Goal: Information Seeking & Learning: Learn about a topic

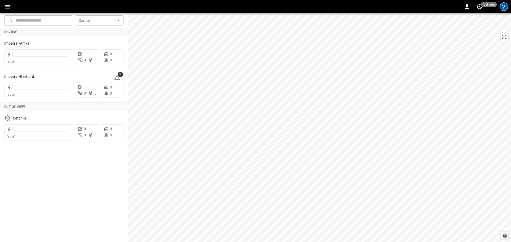
click at [501, 6] on div "V" at bounding box center [503, 6] width 9 height 9
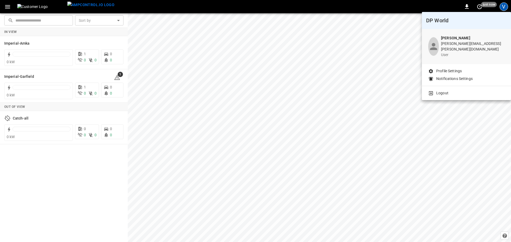
click at [6, 5] on div at bounding box center [255, 121] width 511 height 242
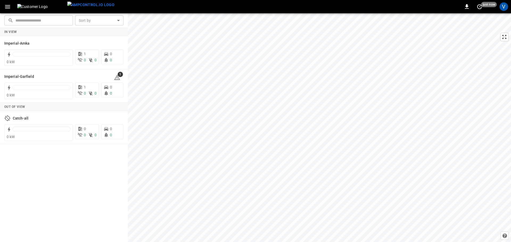
click at [6, 6] on icon "button" at bounding box center [7, 6] width 7 height 7
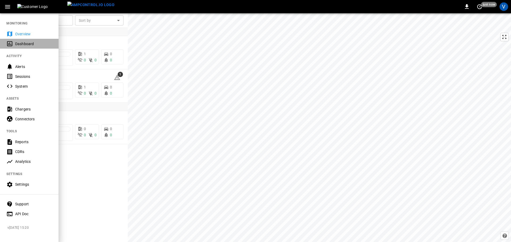
click at [20, 43] on div "Dashboard" at bounding box center [33, 43] width 37 height 5
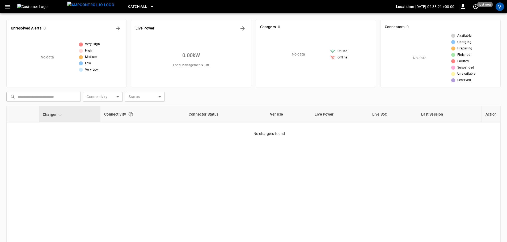
click at [7, 4] on icon "button" at bounding box center [7, 6] width 7 height 7
click at [8, 7] on icon "button" at bounding box center [7, 6] width 7 height 7
click at [7, 7] on icon "button" at bounding box center [7, 6] width 5 height 3
click at [5, 7] on icon "button" at bounding box center [7, 6] width 5 height 3
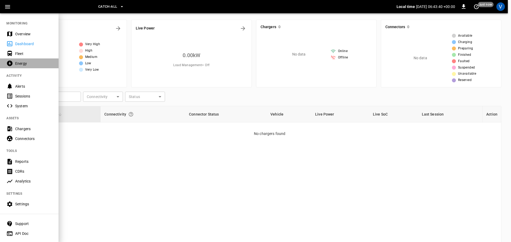
click at [20, 66] on div "Energy" at bounding box center [29, 63] width 58 height 10
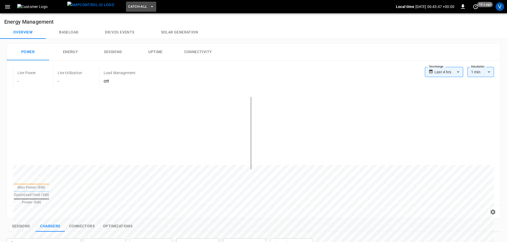
click at [149, 7] on icon "button" at bounding box center [151, 6] width 5 height 5
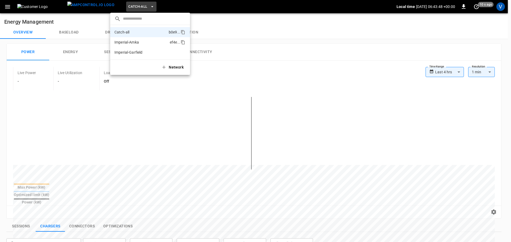
click at [134, 41] on p "Imperial-Amka" at bounding box center [140, 42] width 53 height 5
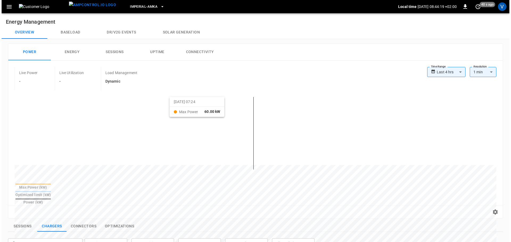
scroll to position [133, 0]
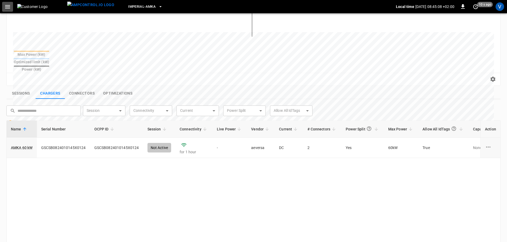
click at [3, 5] on button "button" at bounding box center [7, 7] width 11 height 10
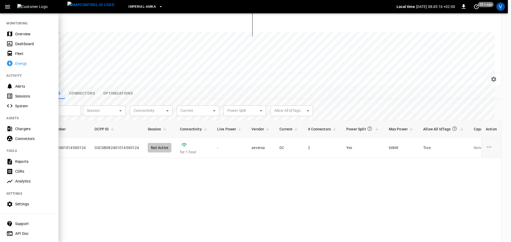
click at [17, 128] on div "Chargers" at bounding box center [33, 128] width 37 height 5
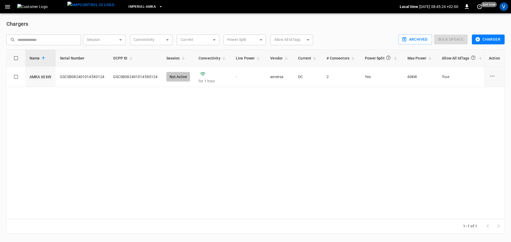
click at [8, 9] on icon "button" at bounding box center [7, 6] width 7 height 7
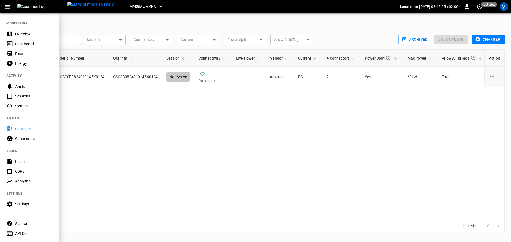
click at [158, 5] on icon "button" at bounding box center [160, 6] width 5 height 5
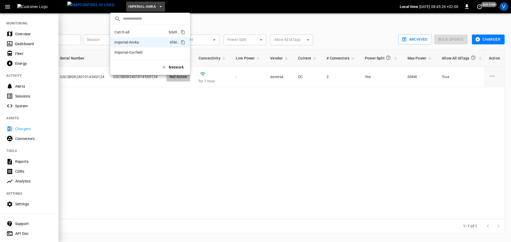
click at [127, 33] on p "Catch-all" at bounding box center [140, 32] width 52 height 5
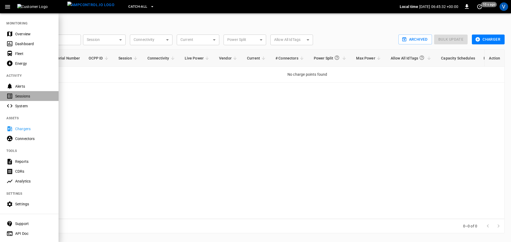
click at [24, 95] on div "Sessions" at bounding box center [33, 96] width 37 height 5
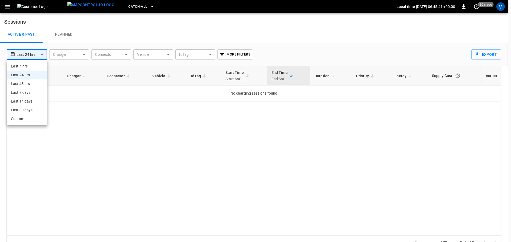
click at [41, 56] on body "**********" at bounding box center [255, 125] width 511 height 250
click at [21, 112] on li "Last 30 days" at bounding box center [27, 110] width 41 height 9
type input "**********"
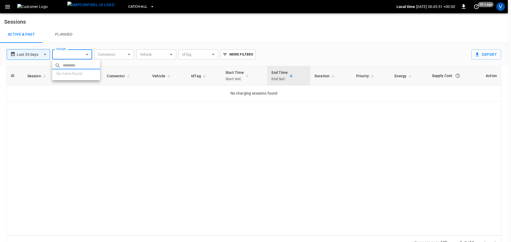
click at [80, 57] on body "**********" at bounding box center [255, 125] width 511 height 250
click at [129, 35] on div at bounding box center [255, 121] width 511 height 242
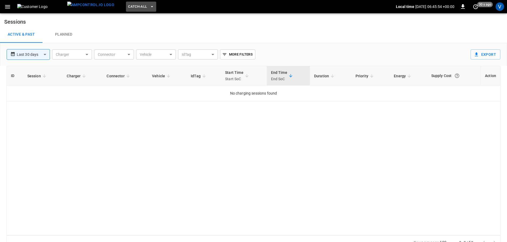
click at [149, 7] on icon "button" at bounding box center [151, 6] width 5 height 5
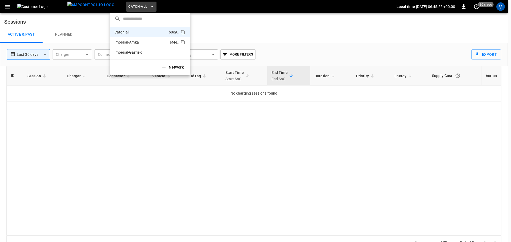
click at [122, 42] on p "Imperial-Amka" at bounding box center [140, 42] width 53 height 5
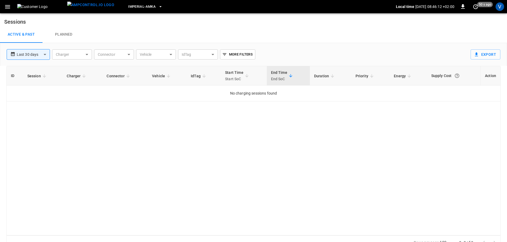
click at [189, 177] on div "ID Session Charger Connector Vehicle IdTag Start Time Start SoC End Time End So…" at bounding box center [253, 151] width 495 height 170
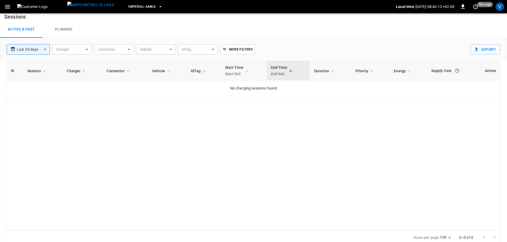
scroll to position [8, 0]
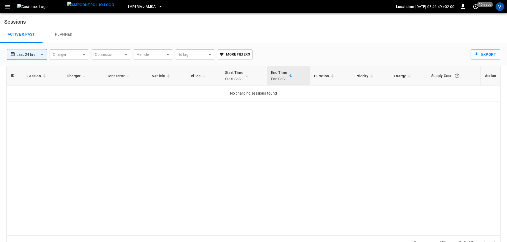
click at [43, 55] on body "**********" at bounding box center [253, 125] width 507 height 250
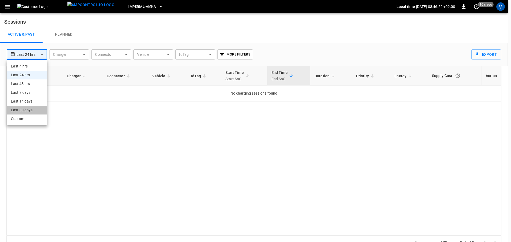
click at [31, 109] on li "Last 30 days" at bounding box center [27, 110] width 41 height 9
type input "**********"
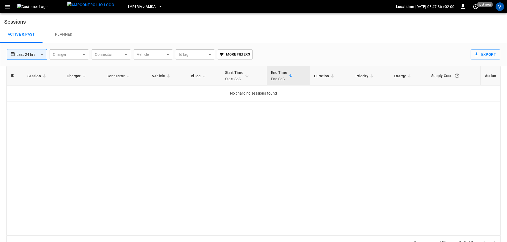
click at [7, 7] on icon "button" at bounding box center [7, 6] width 7 height 7
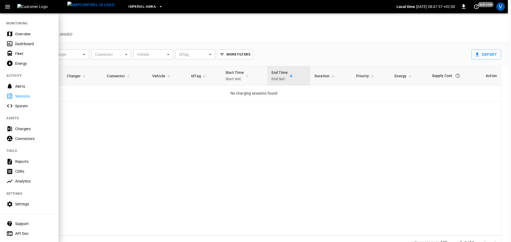
click at [19, 97] on div "Sessions" at bounding box center [33, 96] width 37 height 5
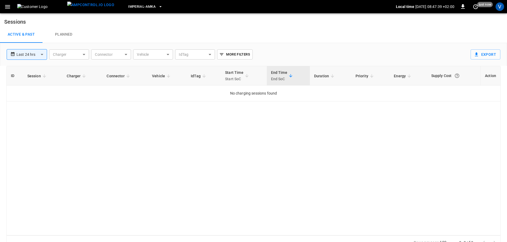
click at [9, 8] on icon "button" at bounding box center [7, 6] width 5 height 3
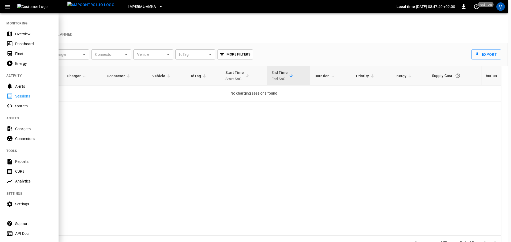
click at [19, 64] on div "Energy" at bounding box center [33, 63] width 37 height 5
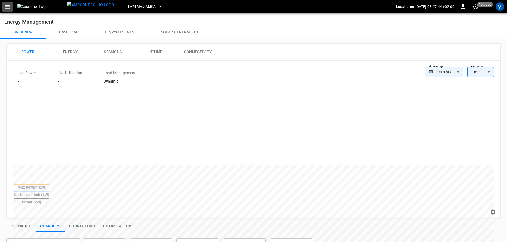
click at [9, 7] on icon "button" at bounding box center [7, 6] width 7 height 7
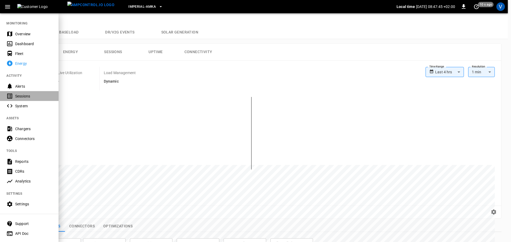
click at [16, 96] on div "Sessions" at bounding box center [33, 96] width 37 height 5
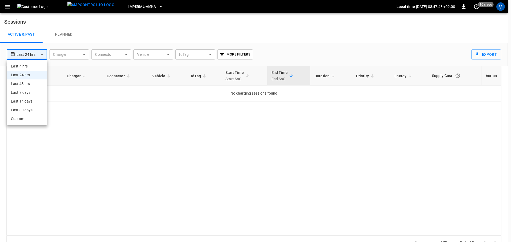
click at [43, 53] on body "**********" at bounding box center [255, 125] width 511 height 250
click at [25, 108] on li "Last 30 days" at bounding box center [27, 110] width 41 height 9
type input "**********"
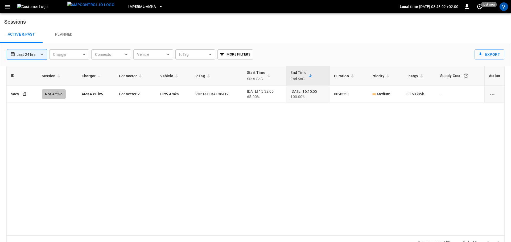
click at [40, 57] on body "**********" at bounding box center [255, 125] width 511 height 250
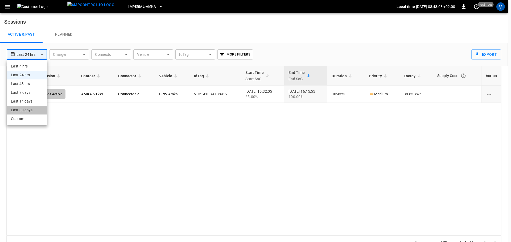
click at [22, 111] on li "Last 30 days" at bounding box center [27, 110] width 41 height 9
type input "**********"
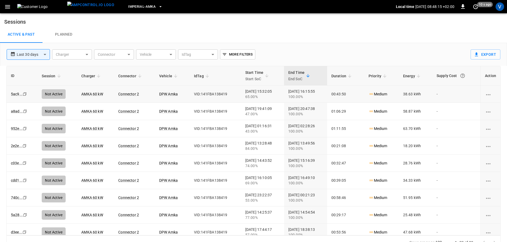
click at [23, 95] on icon "Copy" at bounding box center [25, 94] width 4 height 4
click at [17, 94] on link "5ac9 ..." at bounding box center [17, 94] width 14 height 6
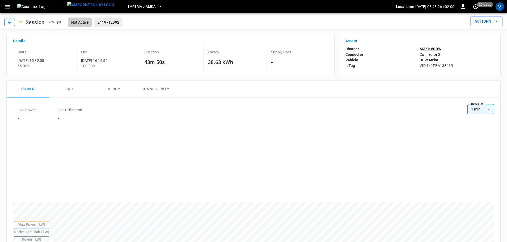
click at [9, 21] on icon "button" at bounding box center [9, 21] width 3 height 3
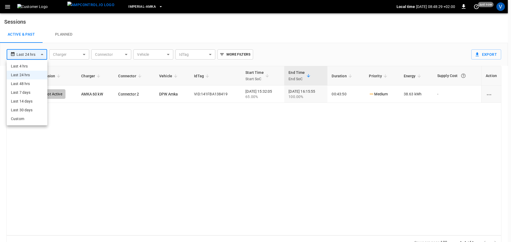
click at [43, 55] on body "**********" at bounding box center [255, 125] width 511 height 250
click at [20, 111] on li "Last 30 days" at bounding box center [27, 110] width 41 height 9
type input "**********"
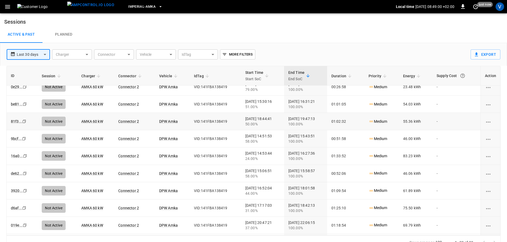
scroll to position [248, 0]
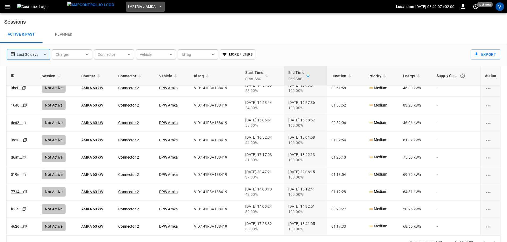
click at [158, 6] on icon "button" at bounding box center [160, 6] width 5 height 5
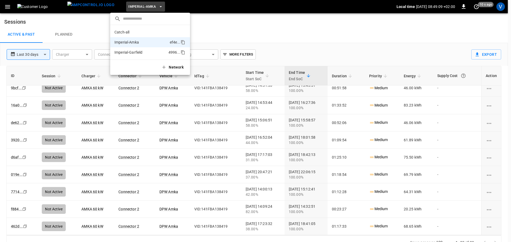
click at [127, 52] on p "Imperial-Garfield" at bounding box center [140, 52] width 52 height 5
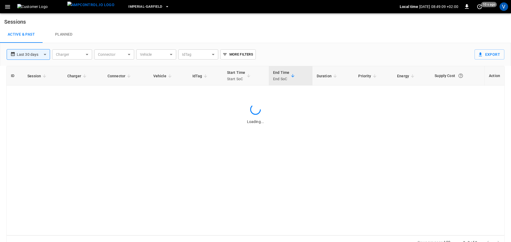
scroll to position [0, 0]
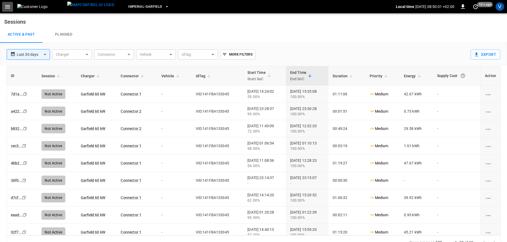
click at [10, 8] on icon "button" at bounding box center [7, 6] width 5 height 3
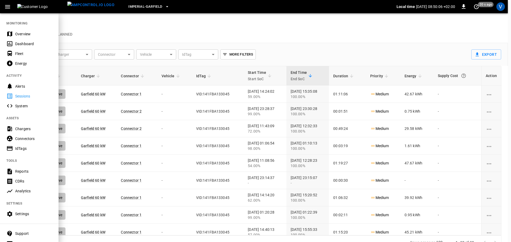
click at [15, 171] on div "Reports" at bounding box center [29, 172] width 58 height 10
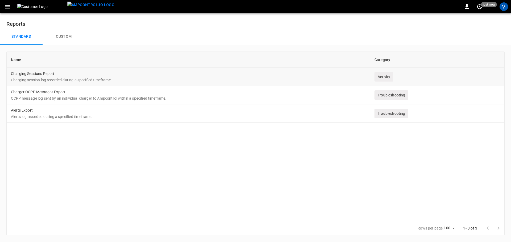
click at [49, 76] on td "Charging Sessions Report Charging session log recorded during a specified timef…" at bounding box center [188, 77] width 363 height 18
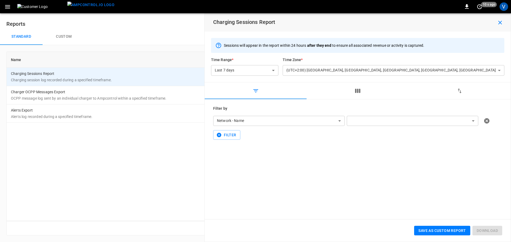
click at [359, 92] on icon "button" at bounding box center [357, 91] width 5 height 4
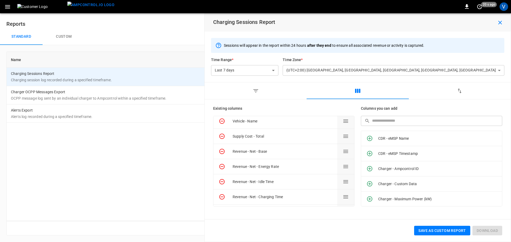
scroll to position [251, 0]
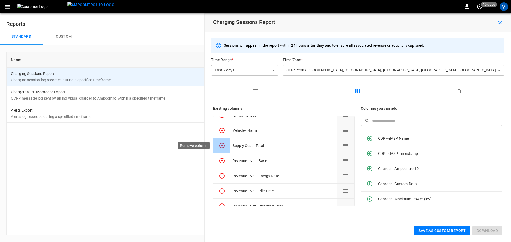
click at [221, 146] on icon "Remove column" at bounding box center [221, 145] width 5 height 5
click at [68, 36] on button "Custom" at bounding box center [64, 36] width 43 height 17
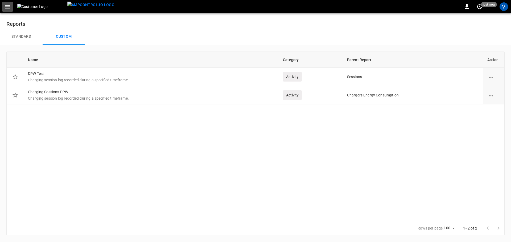
click at [10, 6] on icon "button" at bounding box center [7, 6] width 7 height 7
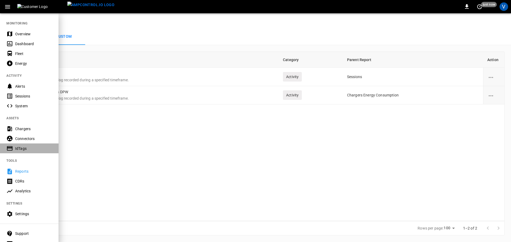
click at [22, 148] on div "IdTags" at bounding box center [33, 148] width 37 height 5
